Goal: Task Accomplishment & Management: Manage account settings

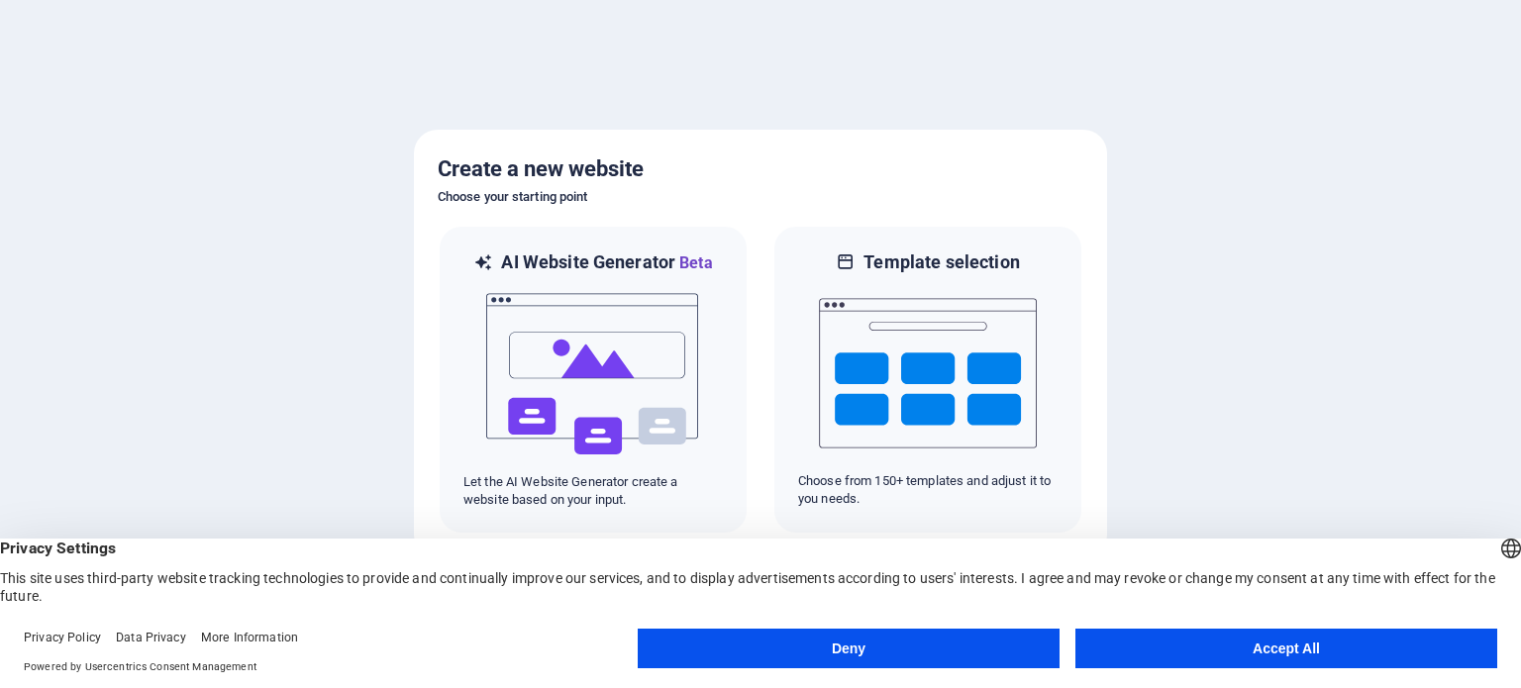
click at [1236, 645] on button "Accept All" at bounding box center [1286, 649] width 422 height 40
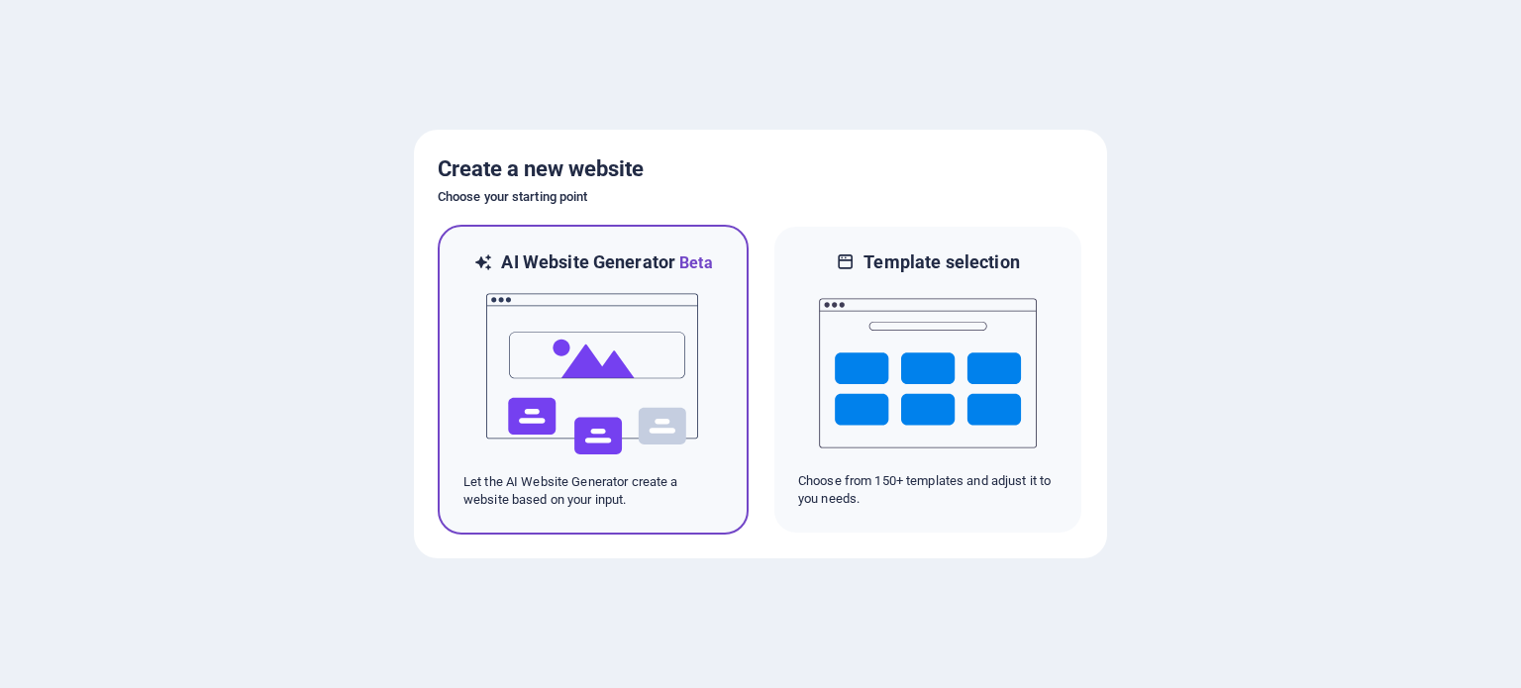
click at [495, 384] on img at bounding box center [593, 374] width 218 height 198
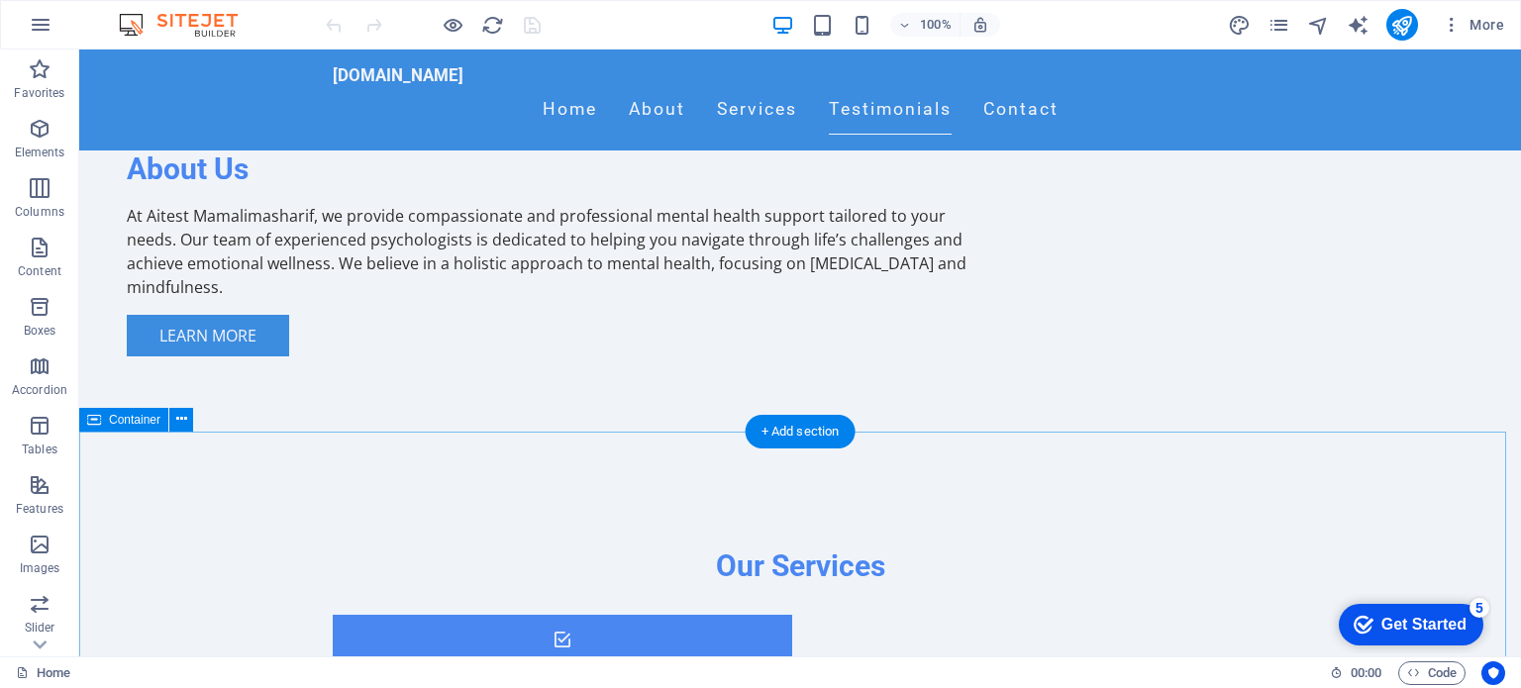
scroll to position [1386, 0]
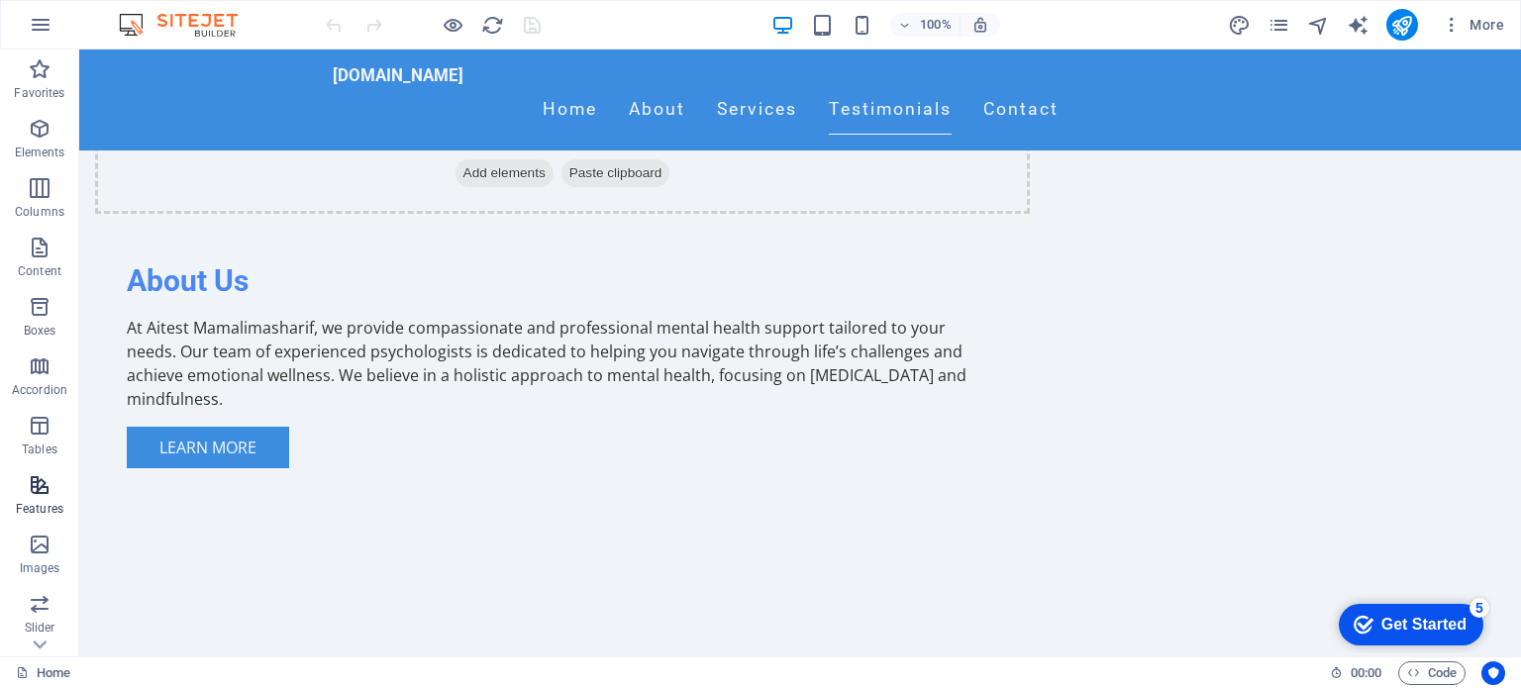
click at [40, 490] on icon "button" at bounding box center [40, 485] width 24 height 24
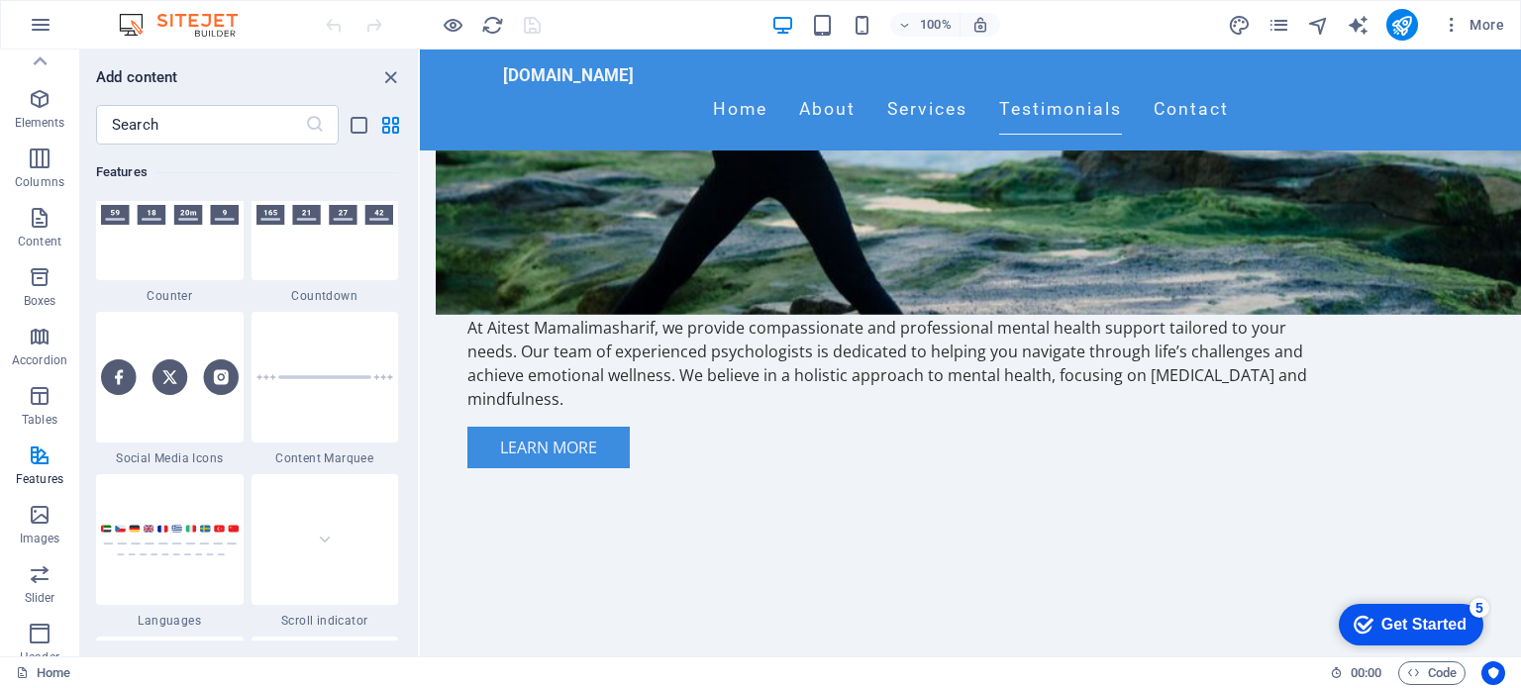
scroll to position [0, 0]
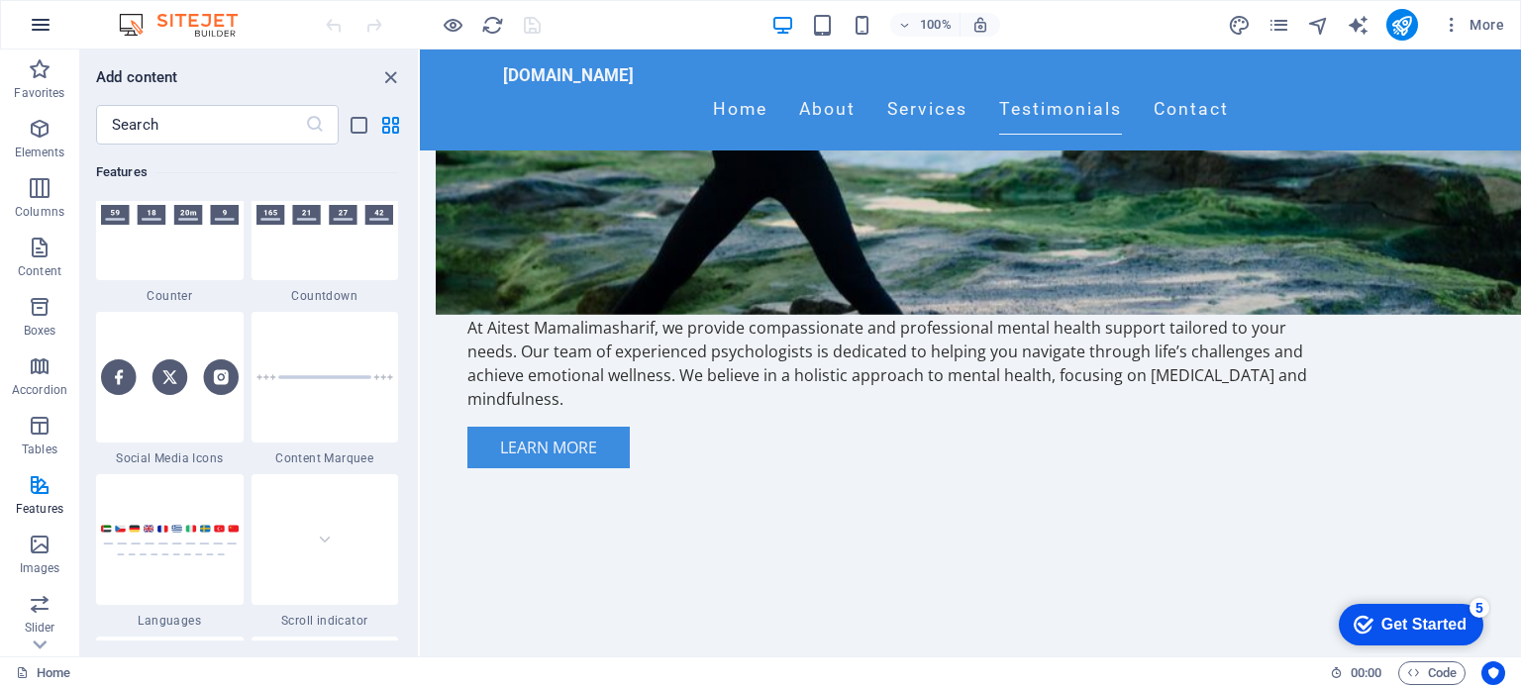
click at [44, 24] on icon "button" at bounding box center [41, 25] width 24 height 24
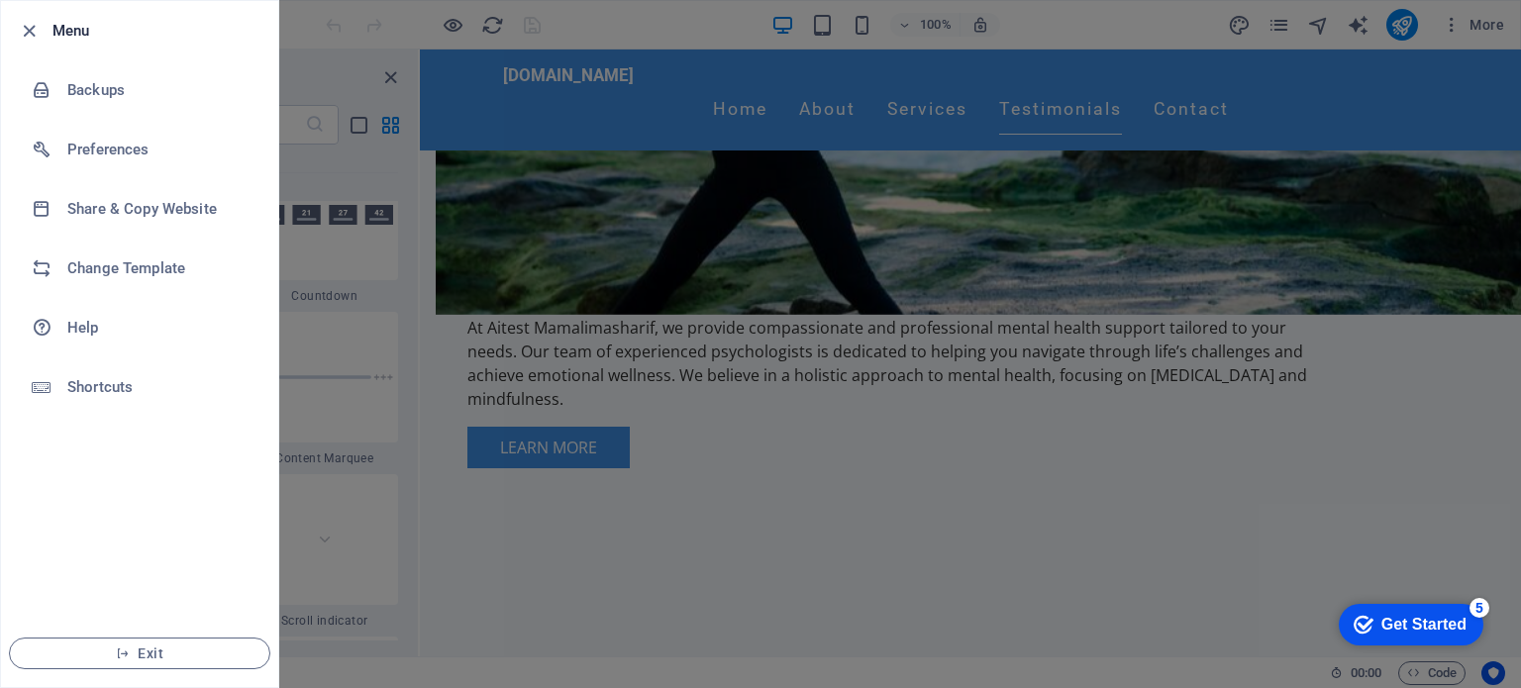
click at [437, 353] on div at bounding box center [760, 344] width 1521 height 688
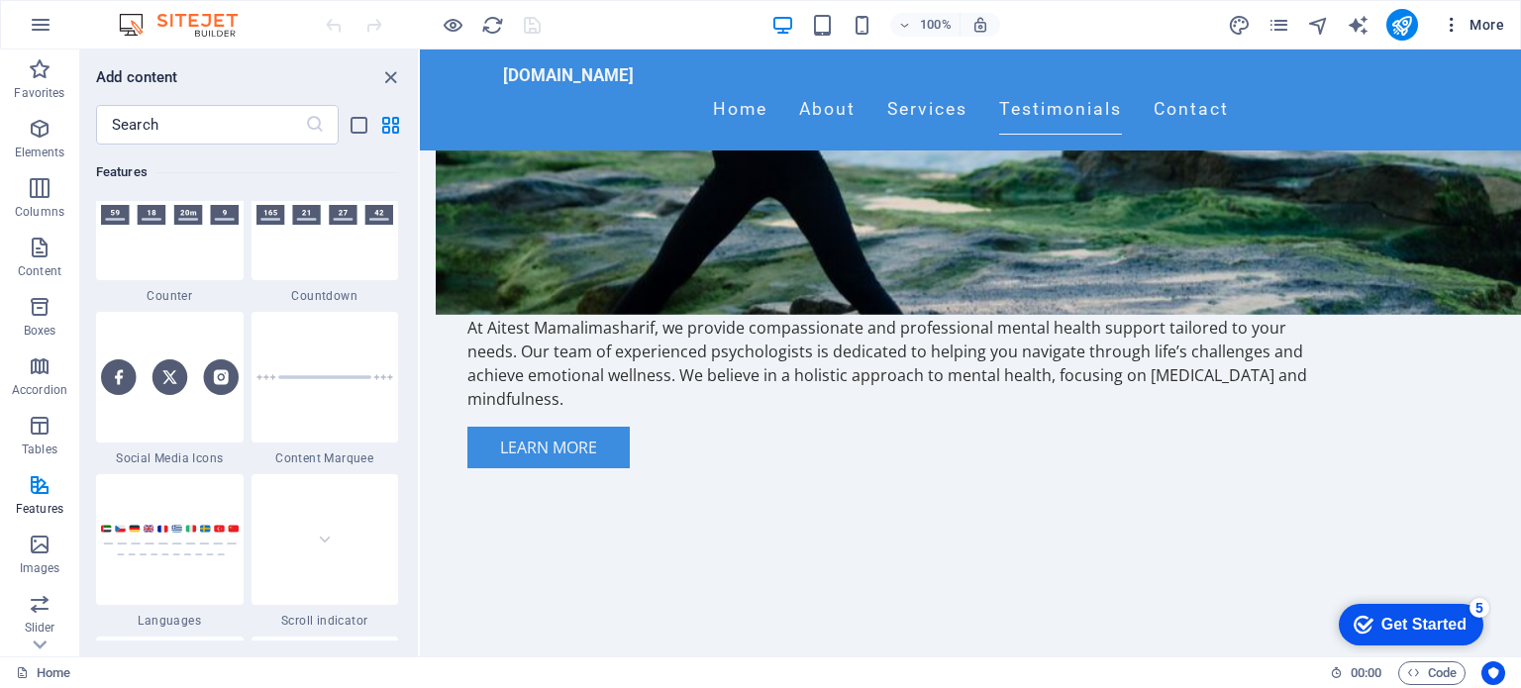
click at [1449, 24] on icon "button" at bounding box center [1452, 25] width 20 height 20
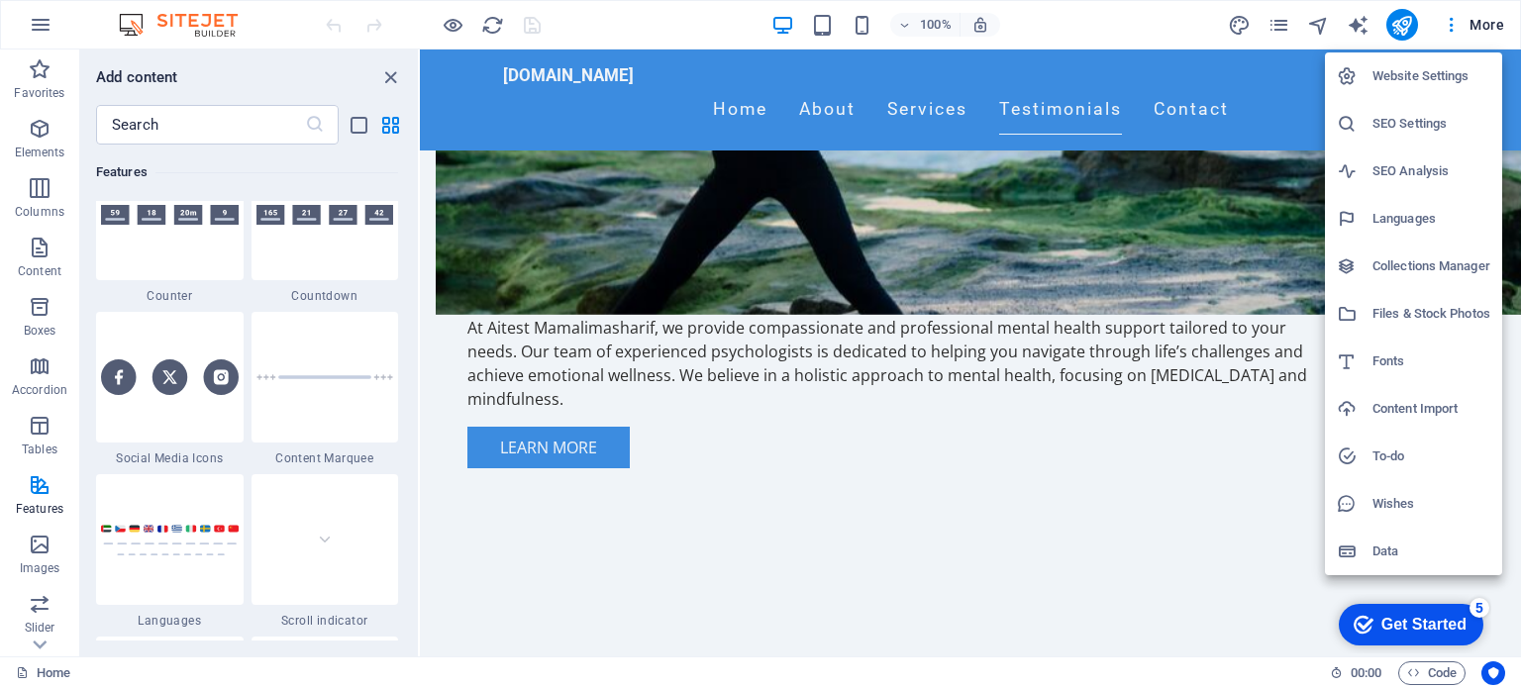
click at [1427, 219] on h6 "Languages" at bounding box center [1431, 219] width 118 height 24
select select "41"
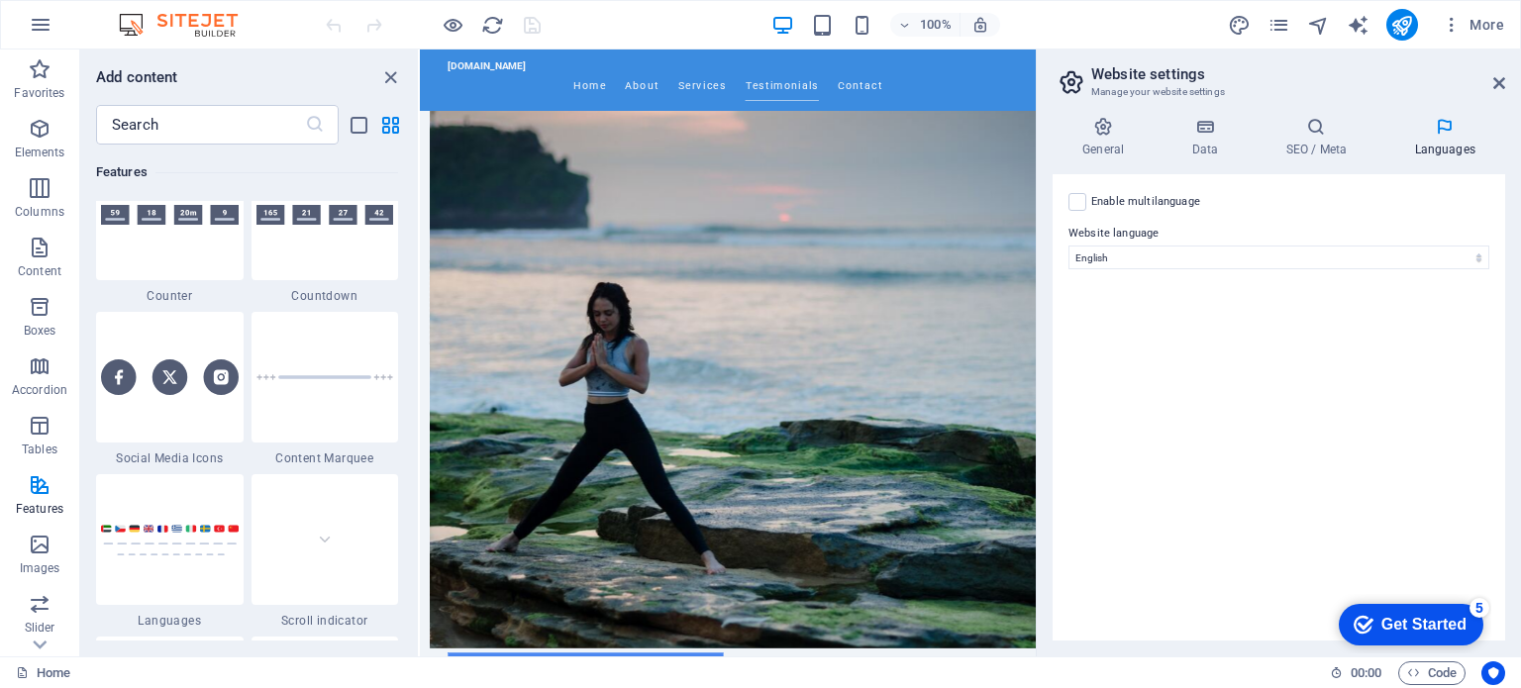
scroll to position [1485, 0]
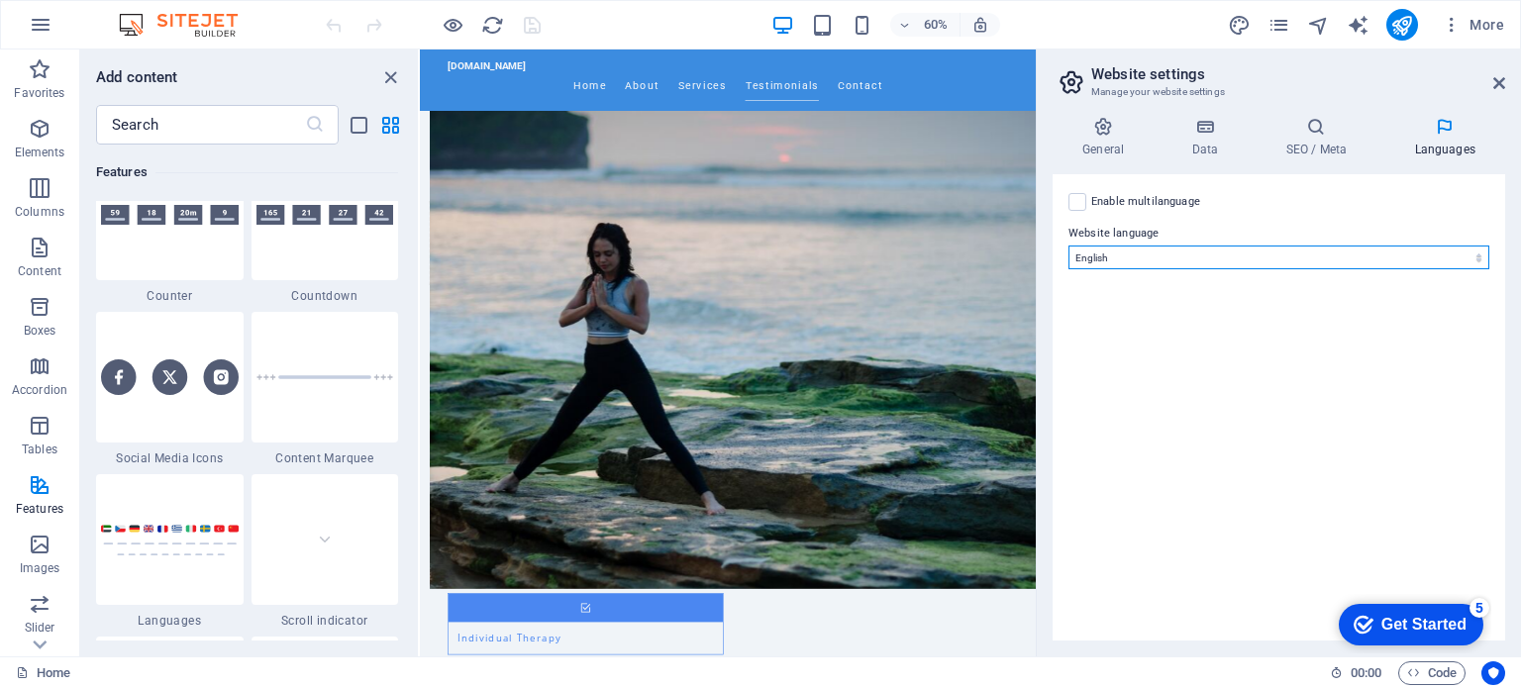
click at [1167, 254] on select "Abkhazian Afar Afrikaans Akan Albanian Amharic Arabic Aragonese Armenian Assame…" at bounding box center [1278, 258] width 421 height 24
click at [1167, 253] on select "Abkhazian Afar Afrikaans Akan Albanian Amharic Arabic Aragonese Armenian Assame…" at bounding box center [1278, 258] width 421 height 24
click at [1079, 197] on label at bounding box center [1077, 202] width 18 height 18
click at [0, 0] on input "Enable multilanguage To disable multilanguage delete all languages until only o…" at bounding box center [0, 0] width 0 height 0
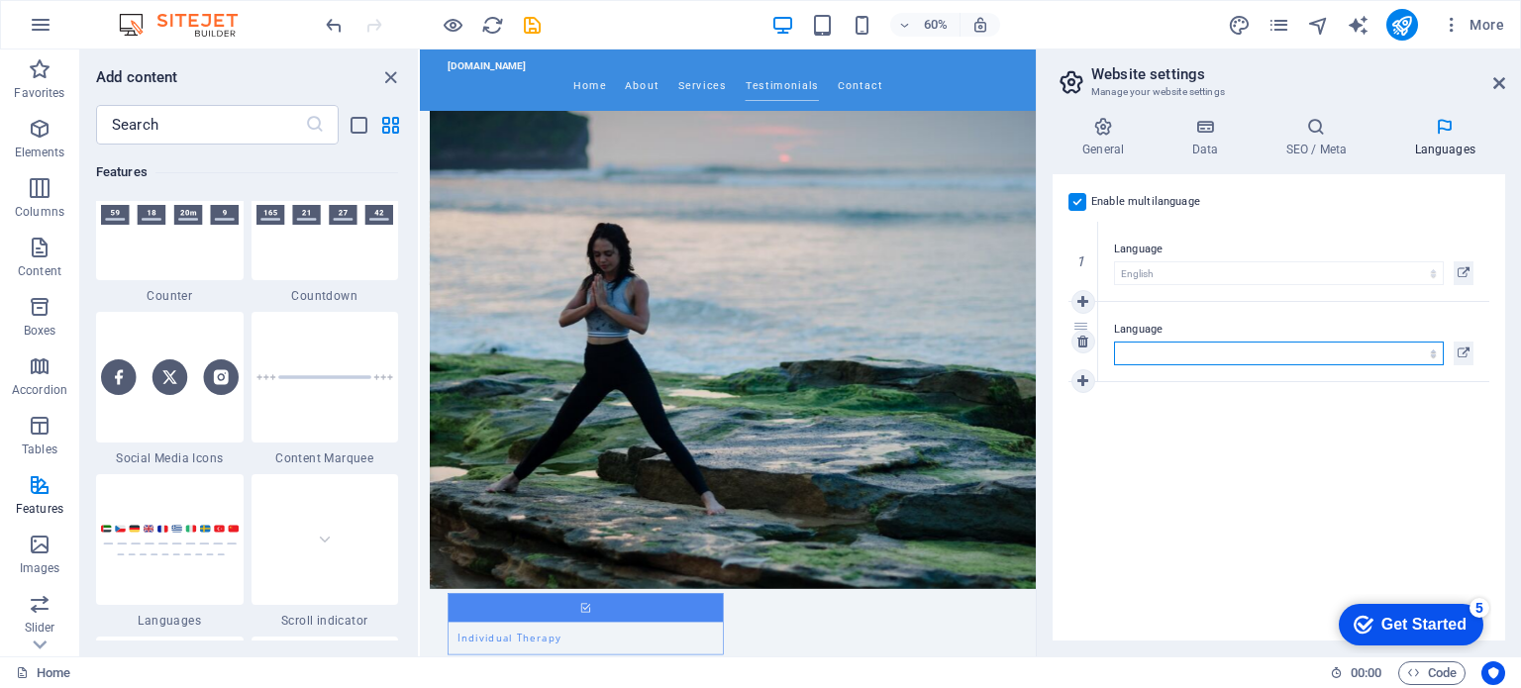
click at [1180, 354] on select "Abkhazian Afar Afrikaans Akan Albanian Amharic Arabic Aragonese Armenian Assame…" at bounding box center [1279, 354] width 330 height 24
select select "49"
click at [1114, 342] on select "Abkhazian Afar Afrikaans Akan Albanian Amharic Arabic Aragonese Armenian Assame…" at bounding box center [1279, 354] width 330 height 24
select select "49"
click at [1089, 384] on link at bounding box center [1083, 381] width 24 height 24
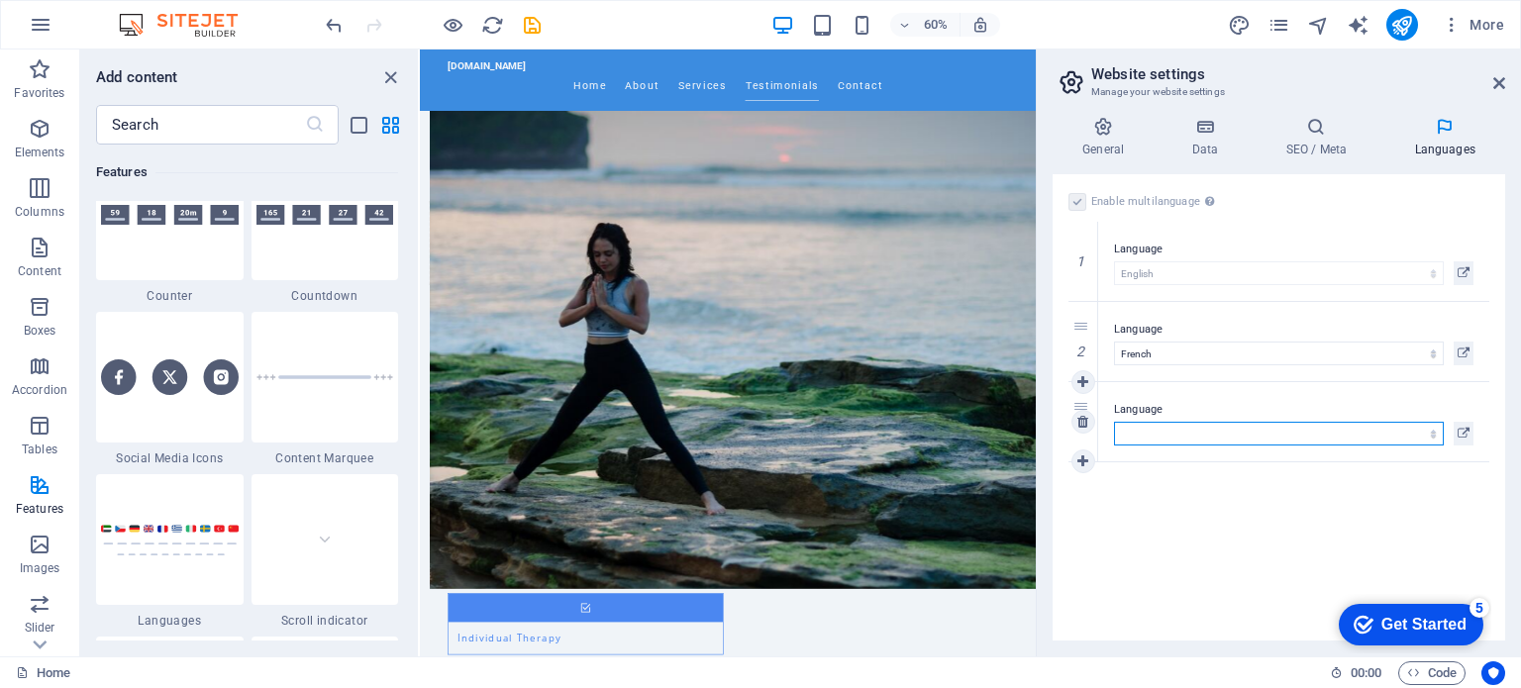
click at [1169, 432] on select "Abkhazian Afar Afrikaans Akan Albanian Amharic Arabic Aragonese Armenian Assame…" at bounding box center [1279, 434] width 330 height 24
select select "148"
click at [1114, 422] on select "Abkhazian Afar Afrikaans Akan Albanian Amharic Arabic Aragonese Armenian Assame…" at bounding box center [1279, 434] width 330 height 24
click at [1087, 461] on icon at bounding box center [1082, 461] width 11 height 14
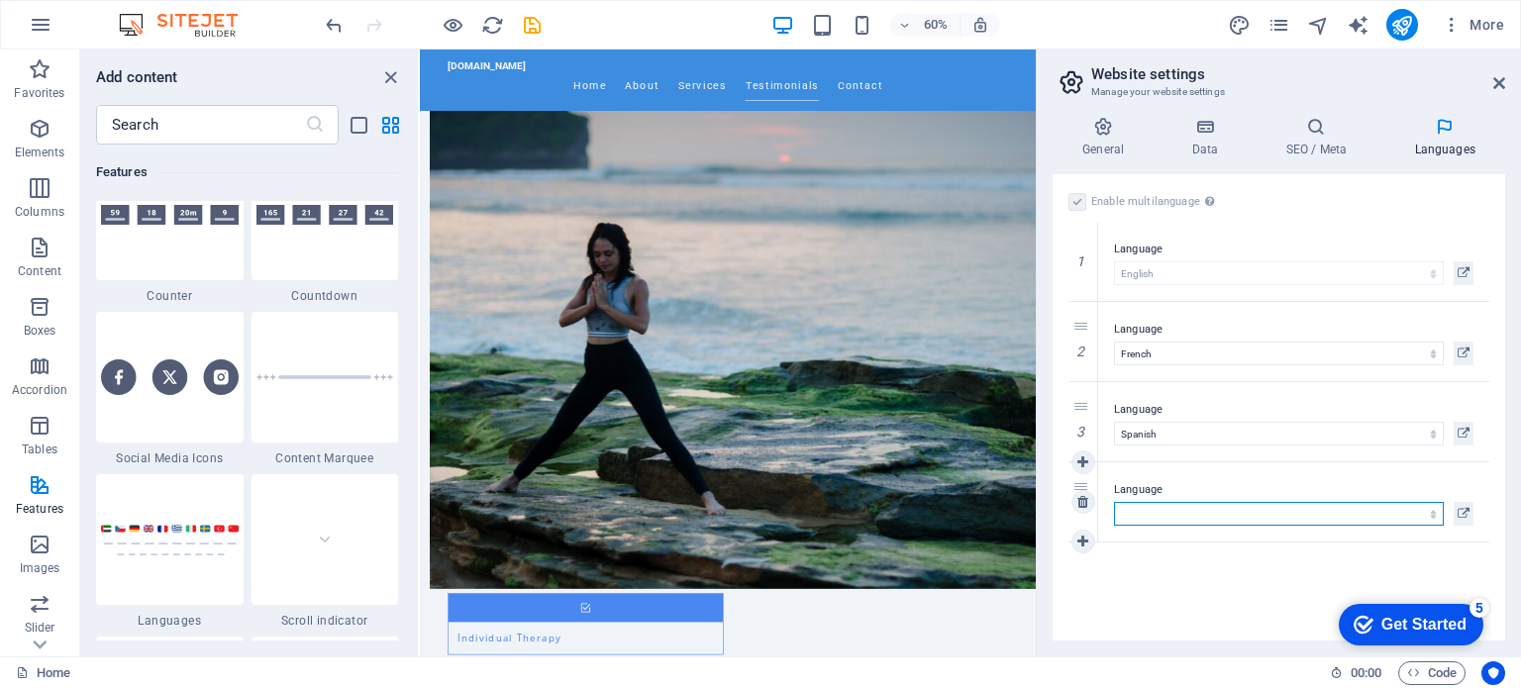
click at [1143, 505] on select "Abkhazian Afar Afrikaans Akan Albanian Amharic Arabic Aragonese Armenian Assame…" at bounding box center [1279, 514] width 330 height 24
select select "60"
click at [1114, 502] on select "Abkhazian Afar Afrikaans Akan Albanian Amharic Arabic Aragonese Armenian Assame…" at bounding box center [1279, 514] width 330 height 24
click at [1157, 556] on div "Enable multilanguage To disable multilanguage delete all languages until only o…" at bounding box center [1278, 407] width 452 height 466
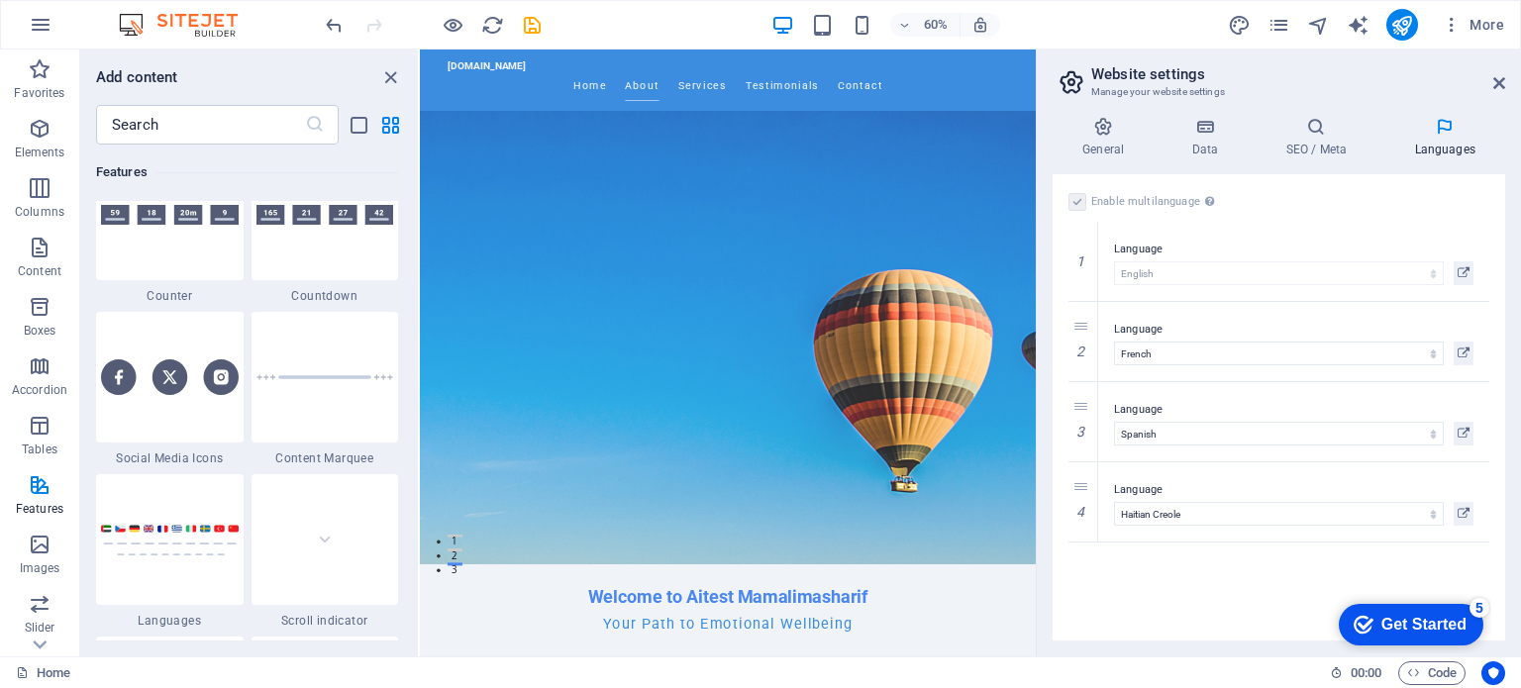
scroll to position [0, 0]
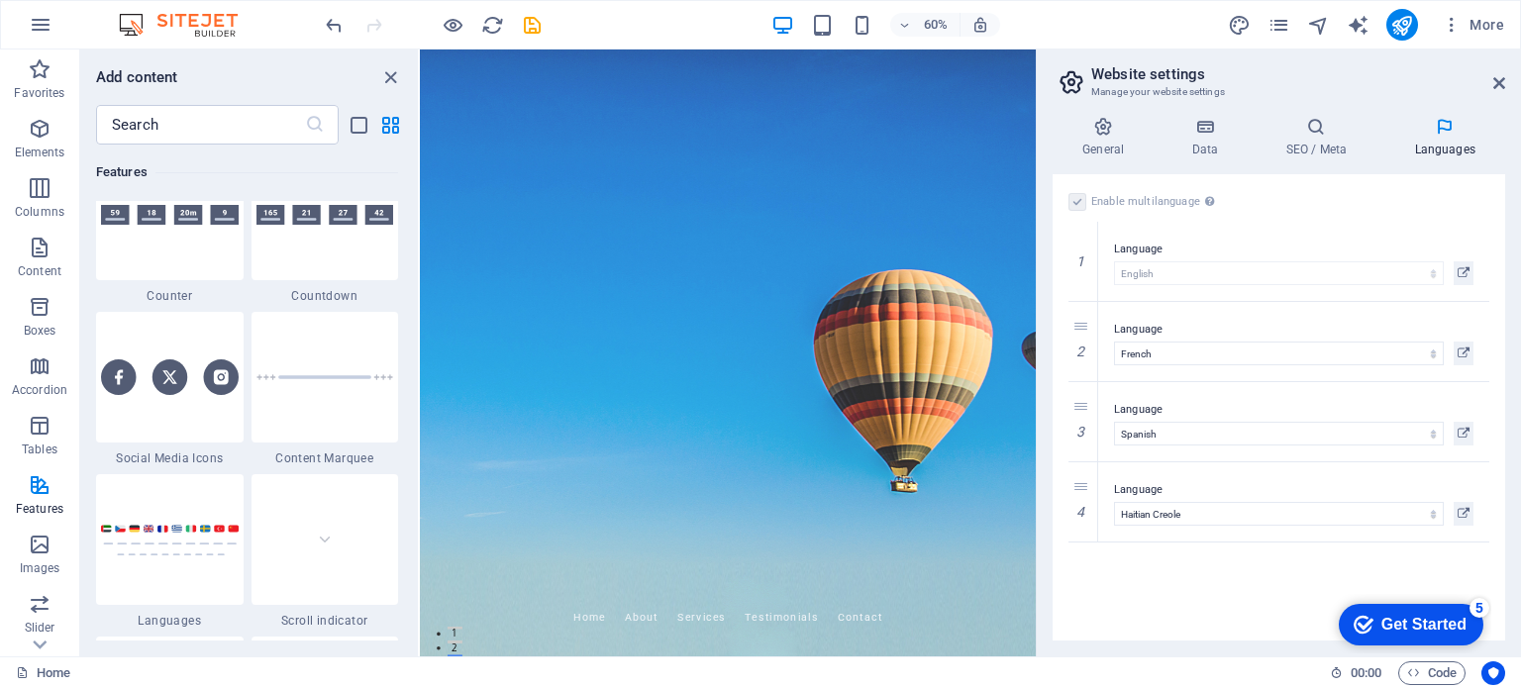
click at [1400, 630] on div "Get Started" at bounding box center [1423, 625] width 85 height 18
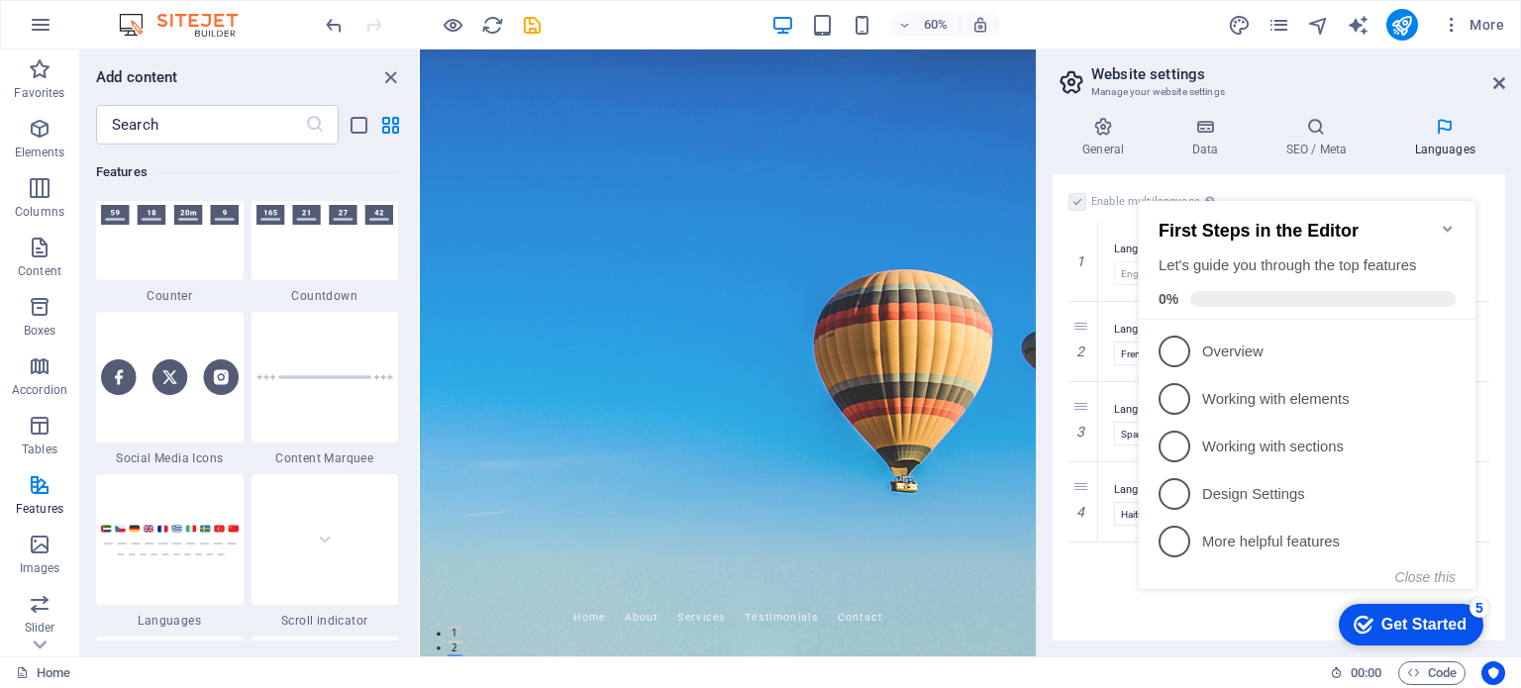
click at [1096, 576] on div "Enable multilanguage To disable multilanguage delete all languages until only o…" at bounding box center [1278, 407] width 452 height 466
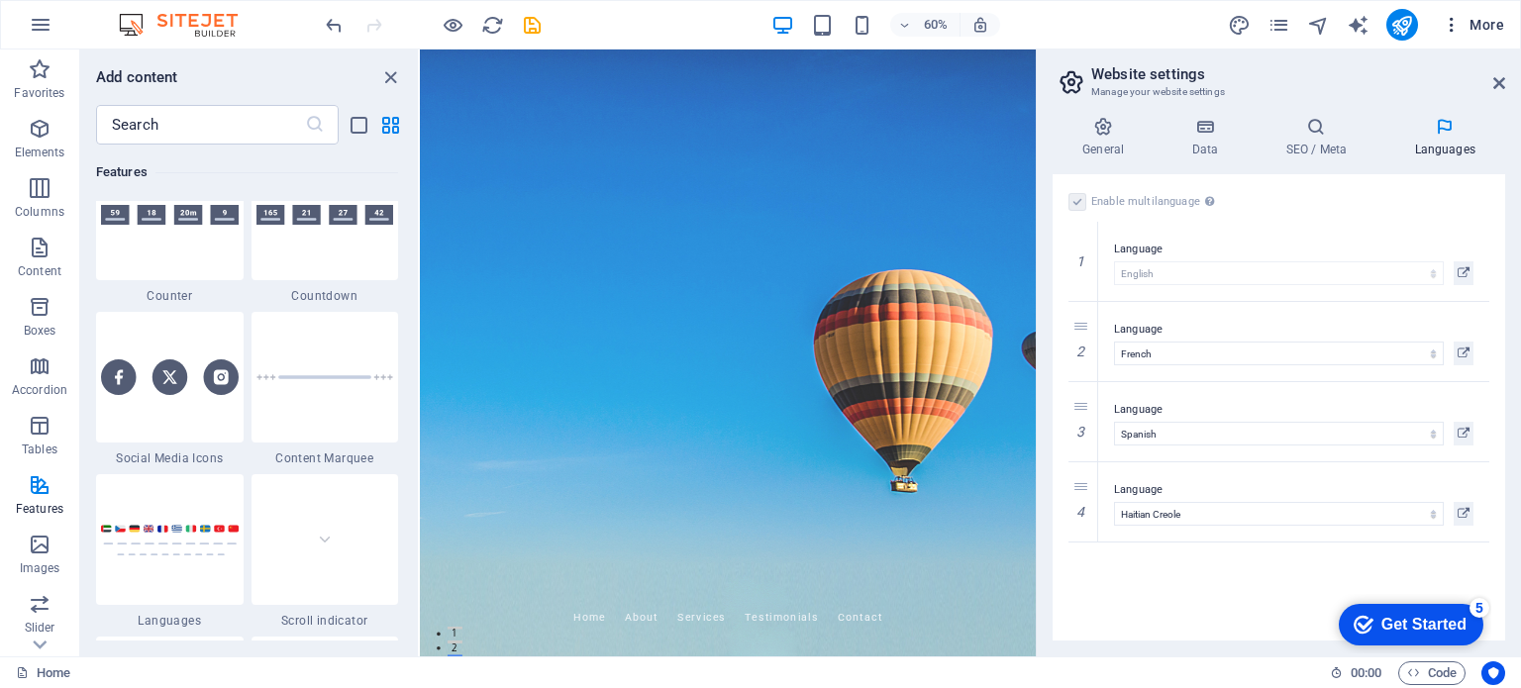
click at [1465, 22] on span "More" at bounding box center [1473, 25] width 62 height 20
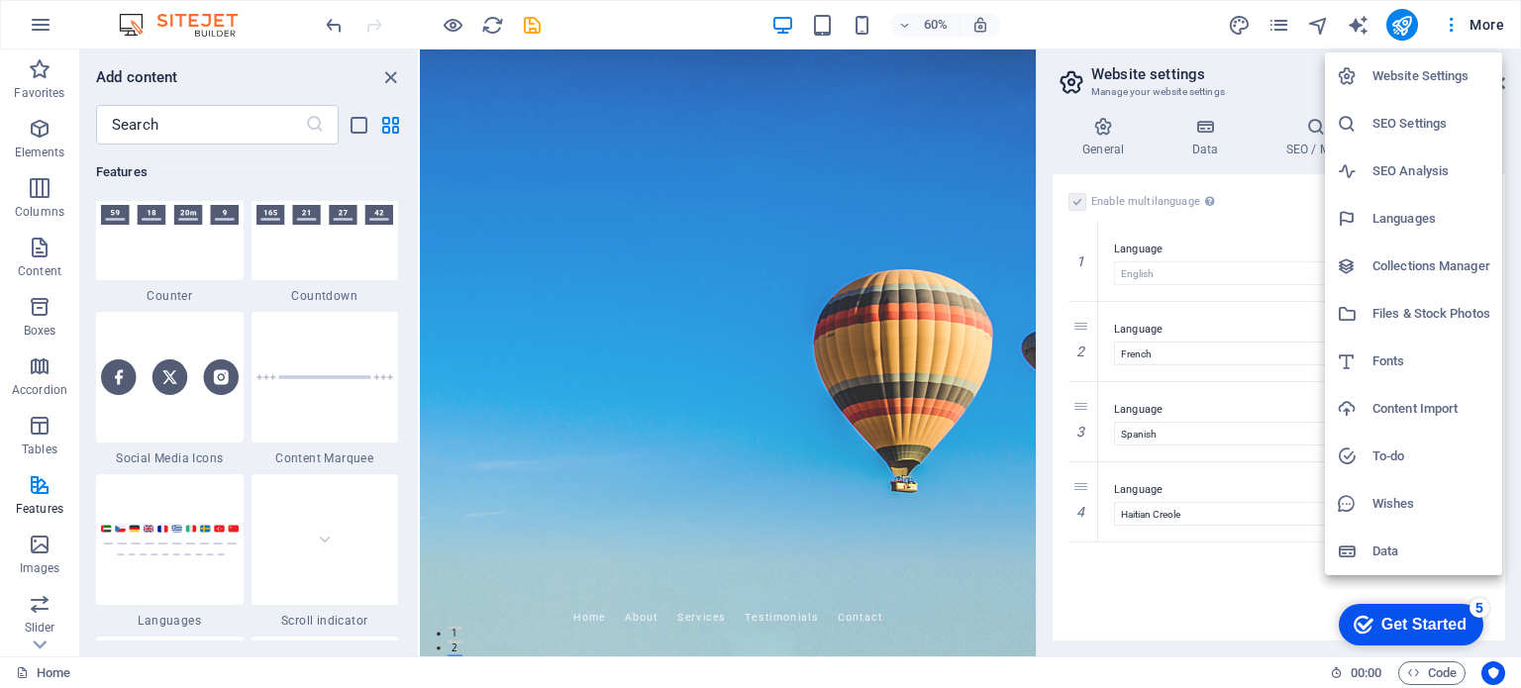
click at [1283, 25] on div at bounding box center [760, 344] width 1521 height 688
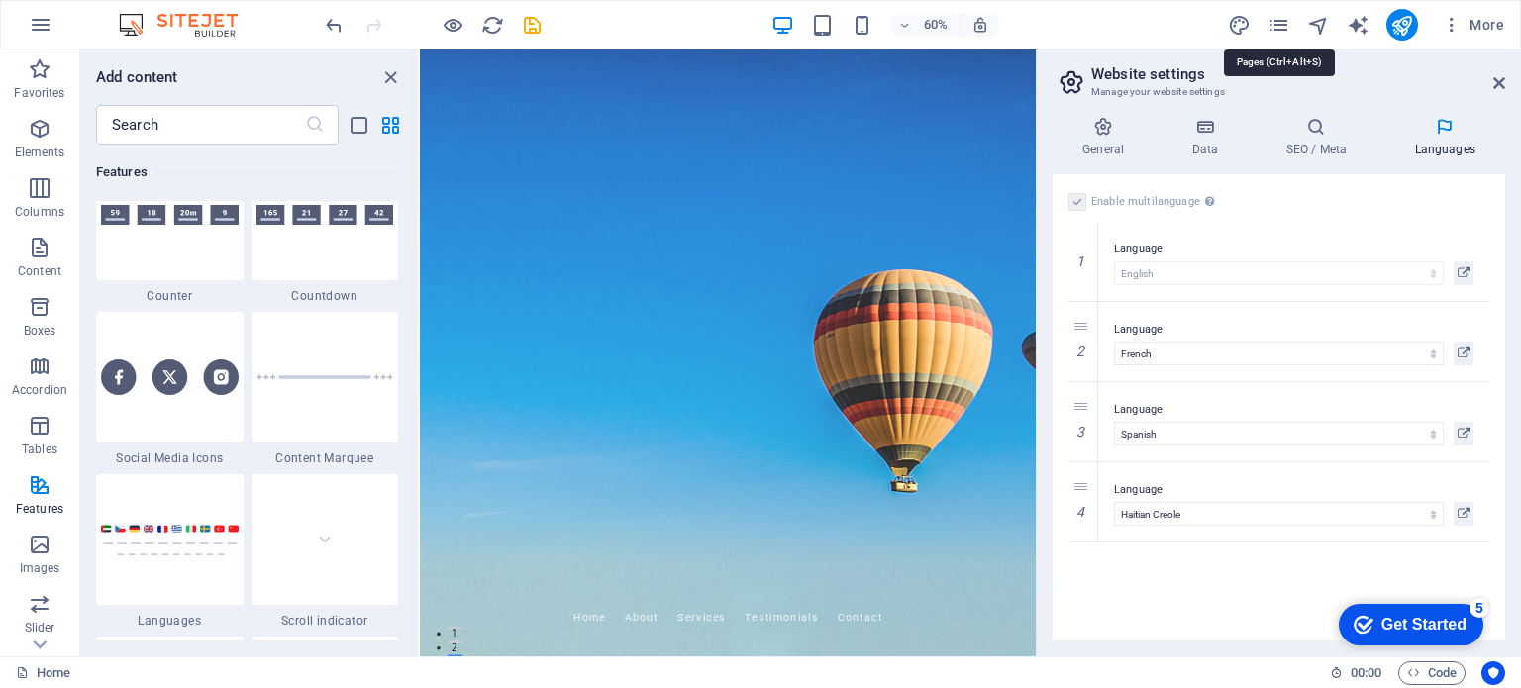
click at [1283, 25] on icon "pages" at bounding box center [1278, 25] width 23 height 23
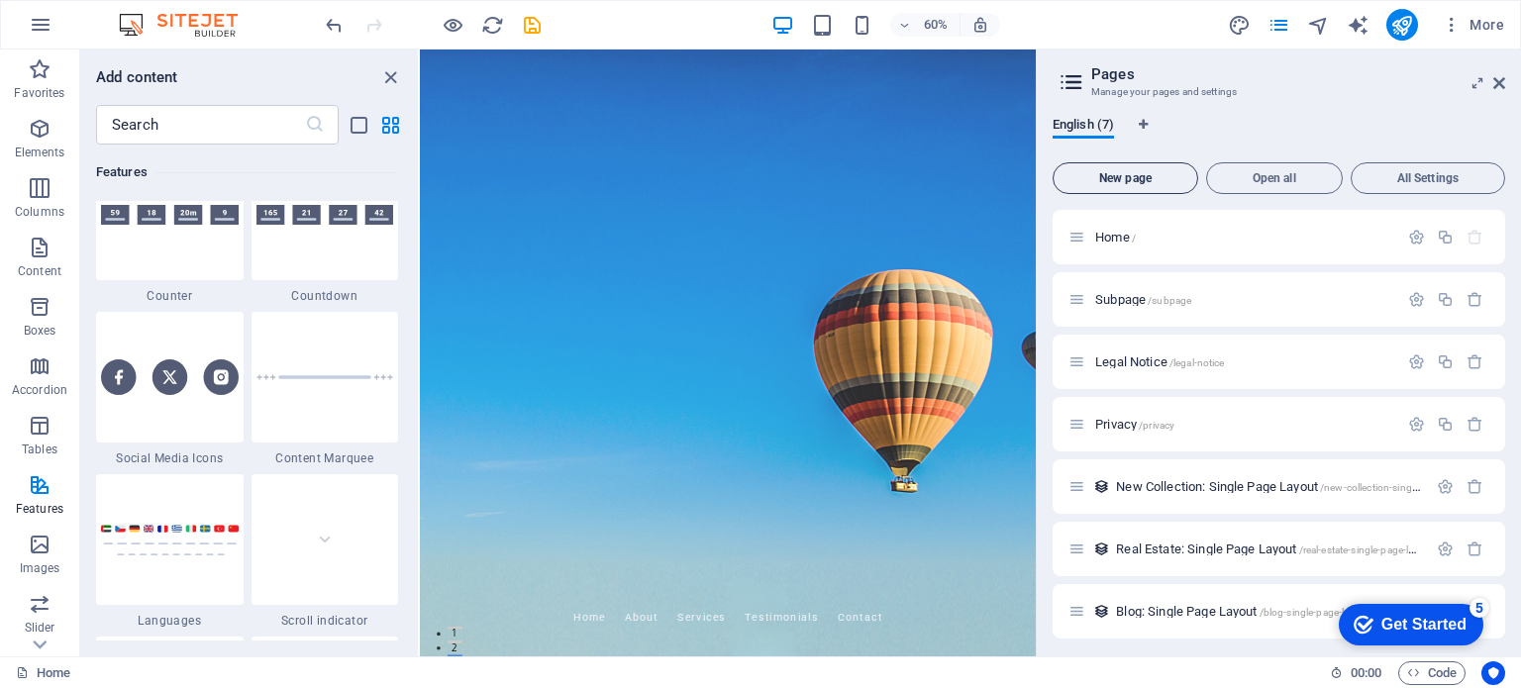
click at [1141, 177] on span "New page" at bounding box center [1125, 178] width 128 height 12
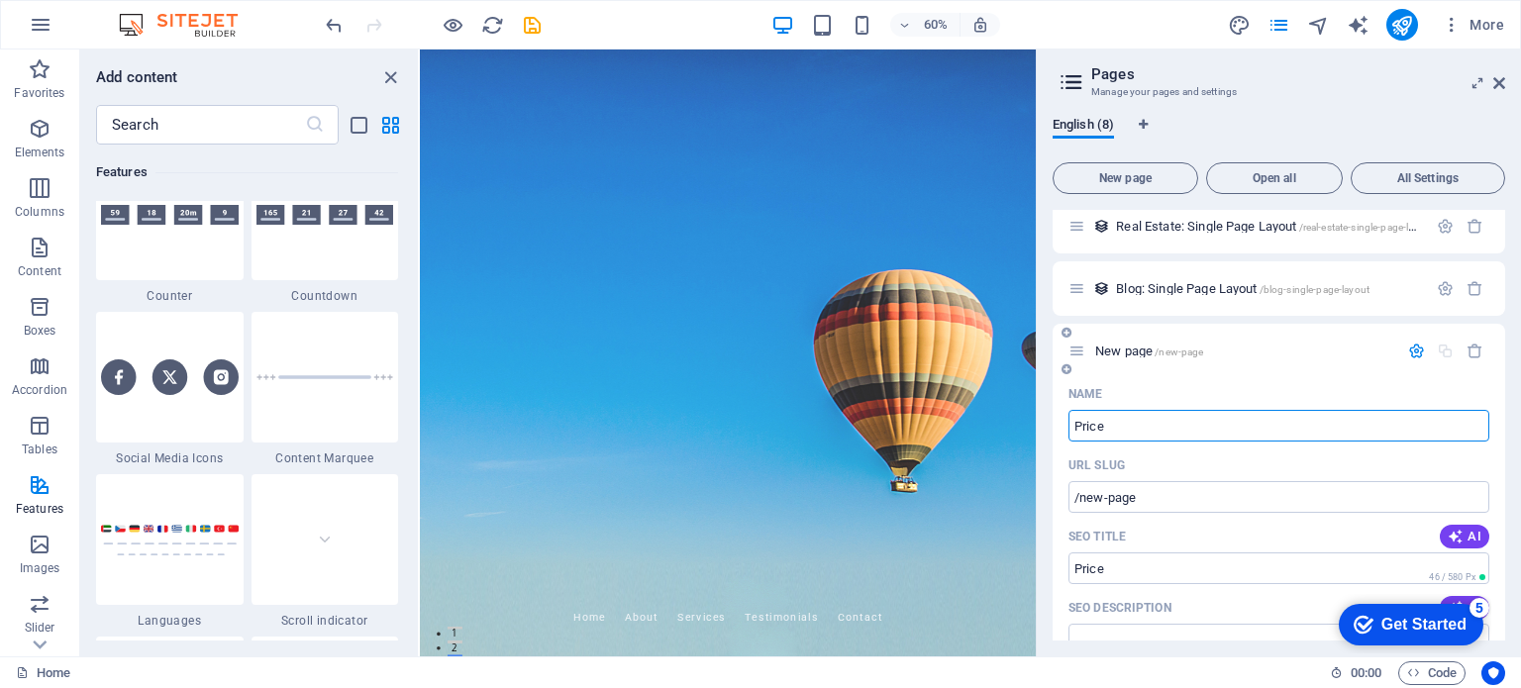
type input "Price"
type input "/price"
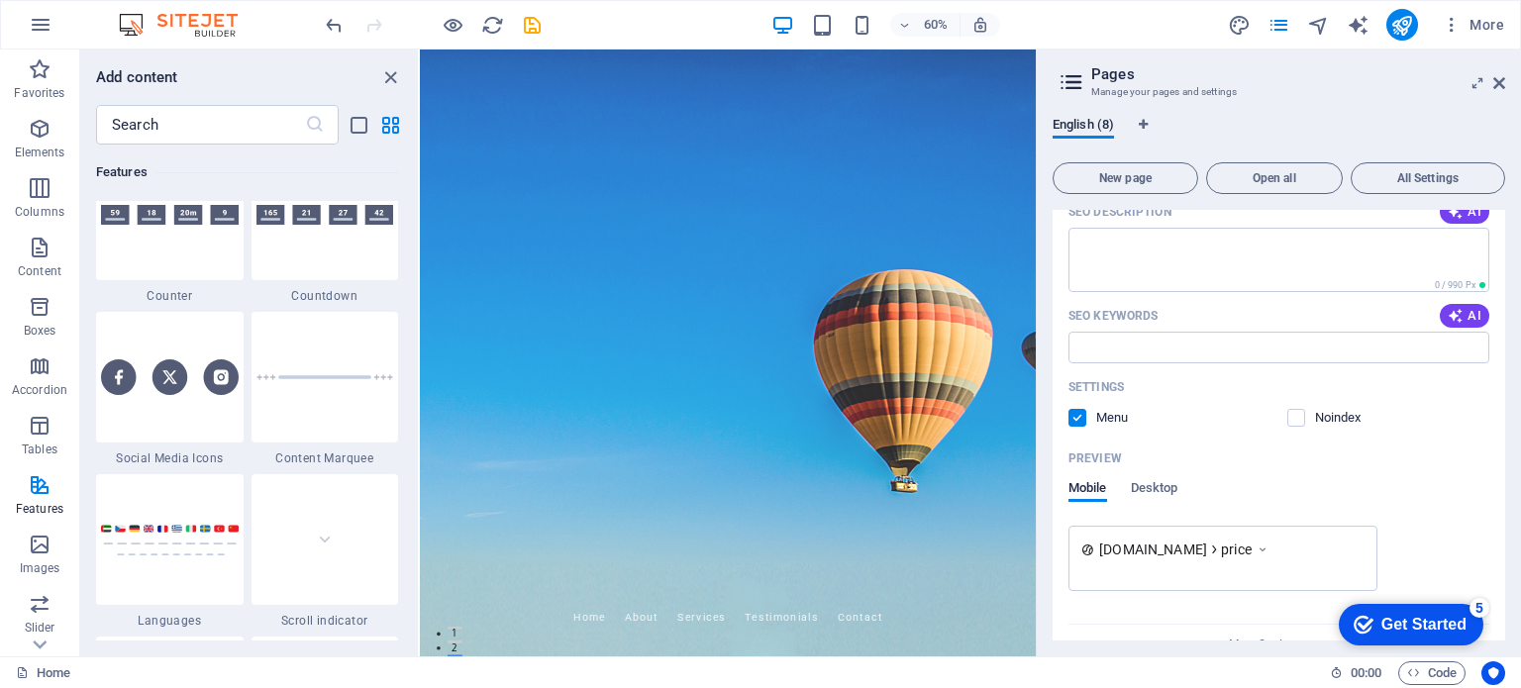
scroll to position [757, 0]
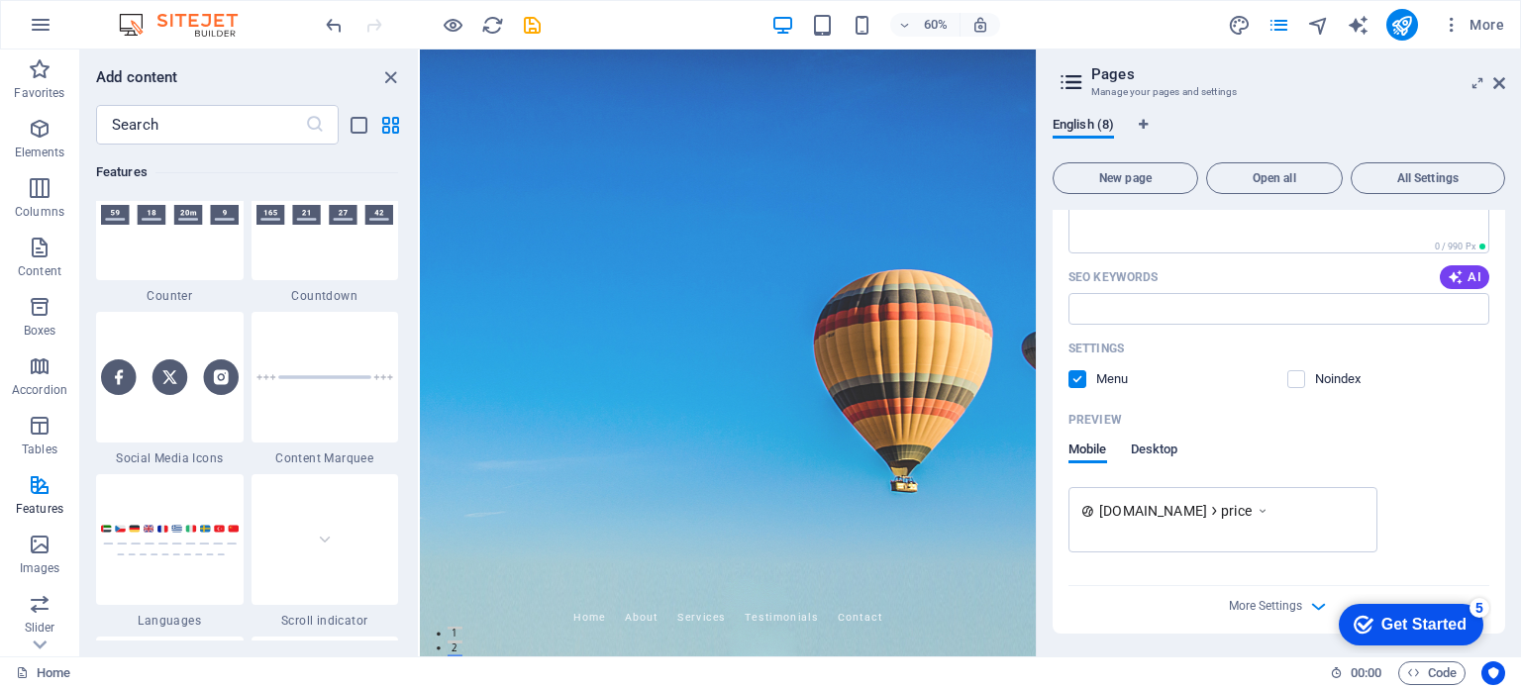
type input "Price"
click at [1164, 450] on span "Desktop" at bounding box center [1155, 452] width 48 height 28
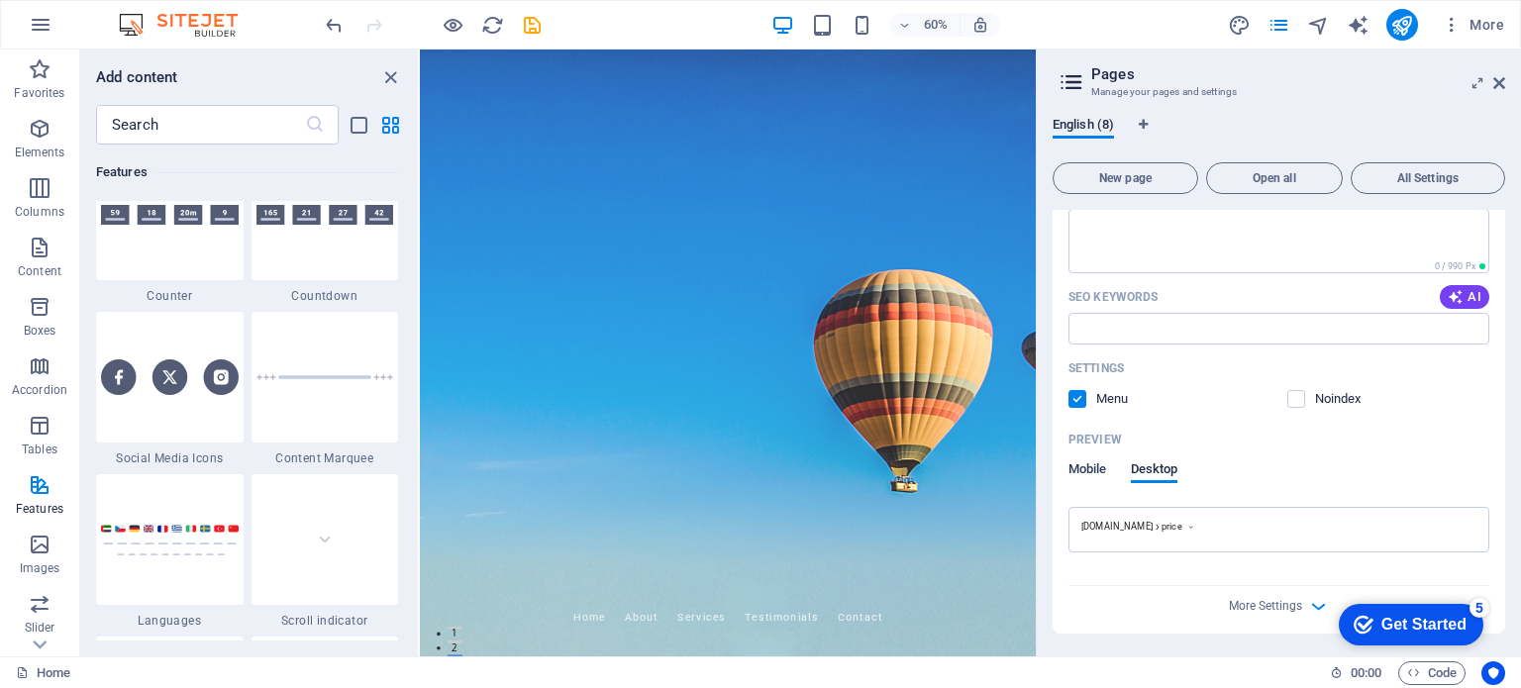
click at [1097, 461] on span "Mobile" at bounding box center [1087, 471] width 39 height 28
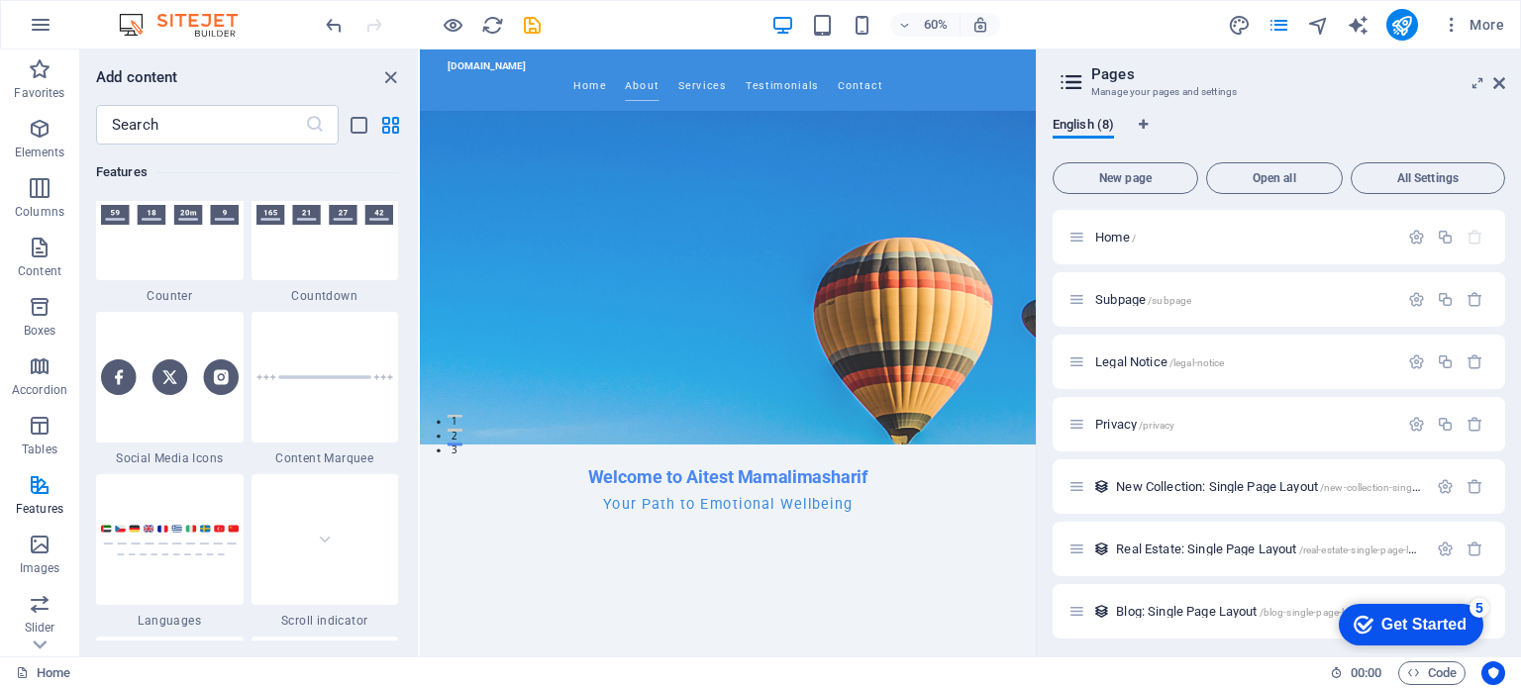
scroll to position [0, 0]
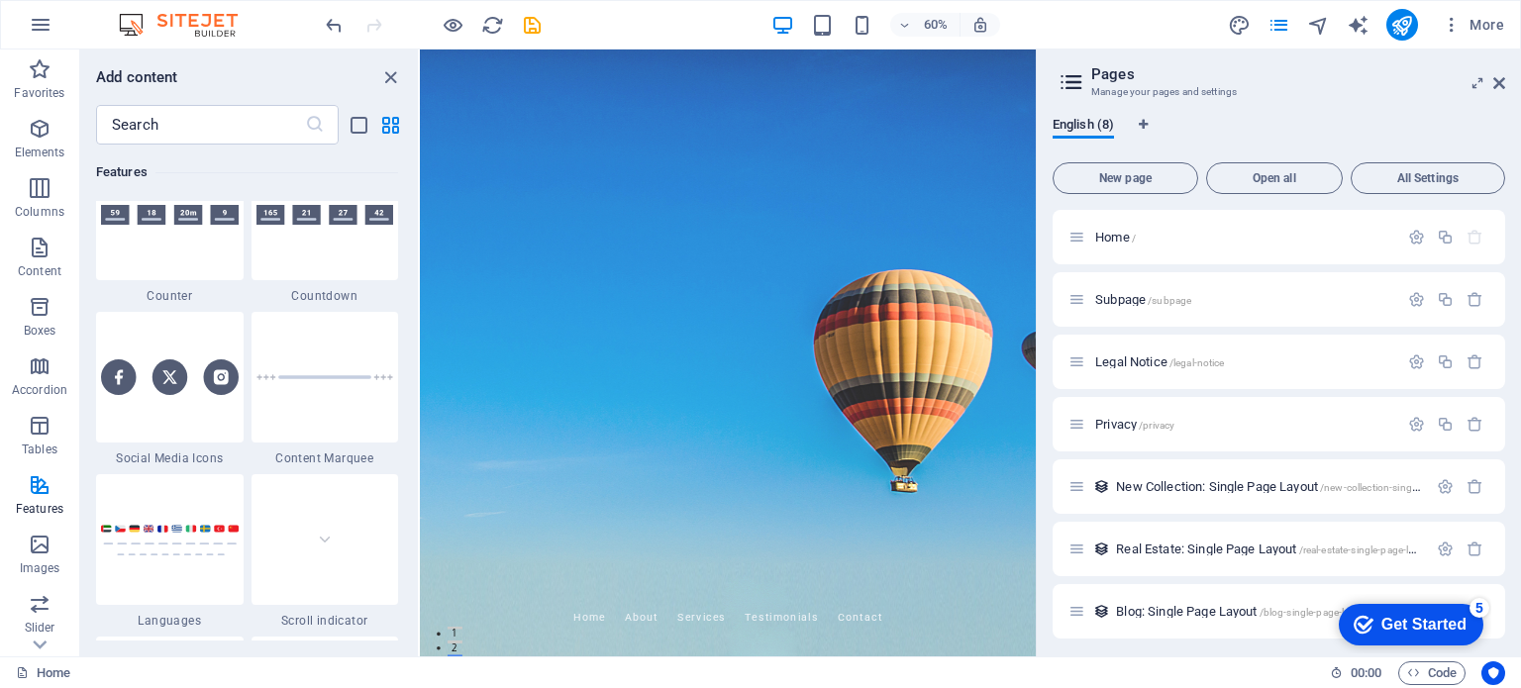
drag, startPoint x: 1440, startPoint y: 355, endPoint x: 1461, endPoint y: 244, distance: 114.0
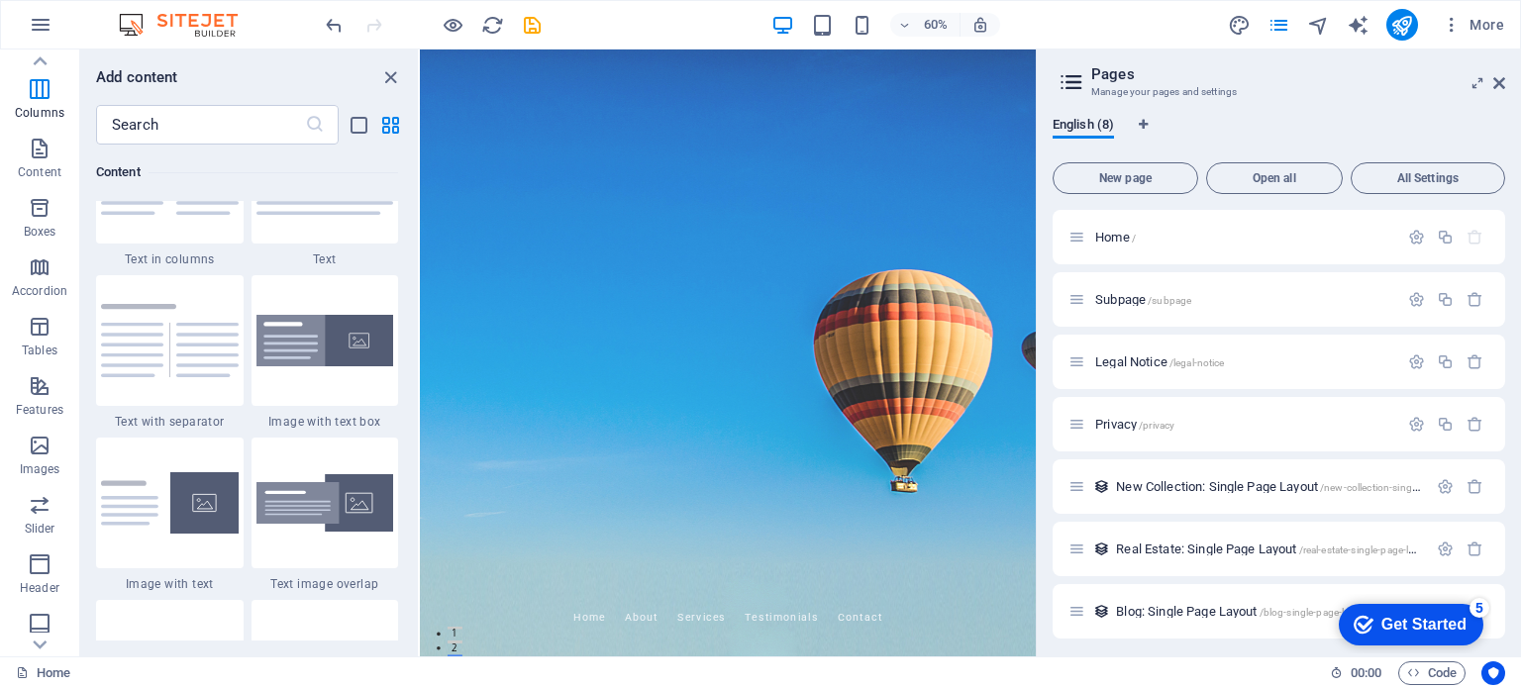
scroll to position [3361, 0]
